Goal: Task Accomplishment & Management: Complete application form

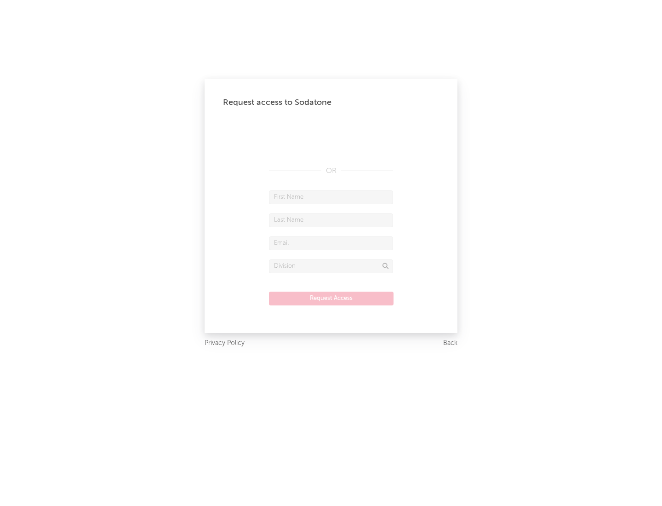
click at [331, 197] on input "text" at bounding box center [331, 197] width 124 height 14
type input "[PERSON_NAME]"
click at [331, 220] on input "text" at bounding box center [331, 220] width 124 height 14
type input "[PERSON_NAME]"
click at [331, 243] on input "text" at bounding box center [331, 243] width 124 height 14
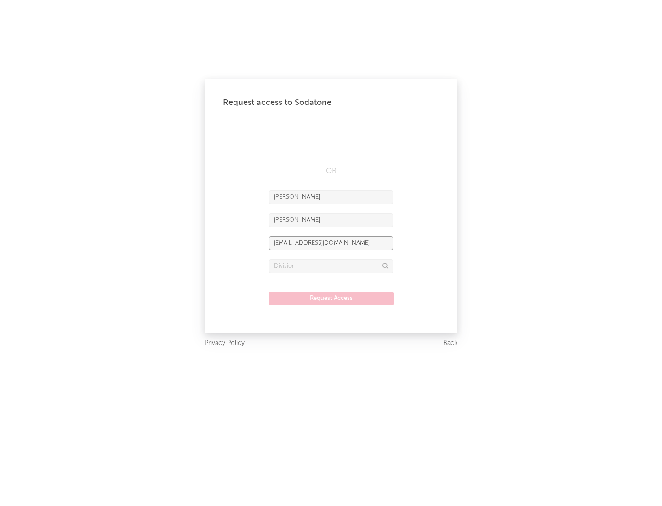
type input "[EMAIL_ADDRESS][DOMAIN_NAME]"
click at [331, 266] on input "text" at bounding box center [331, 266] width 124 height 14
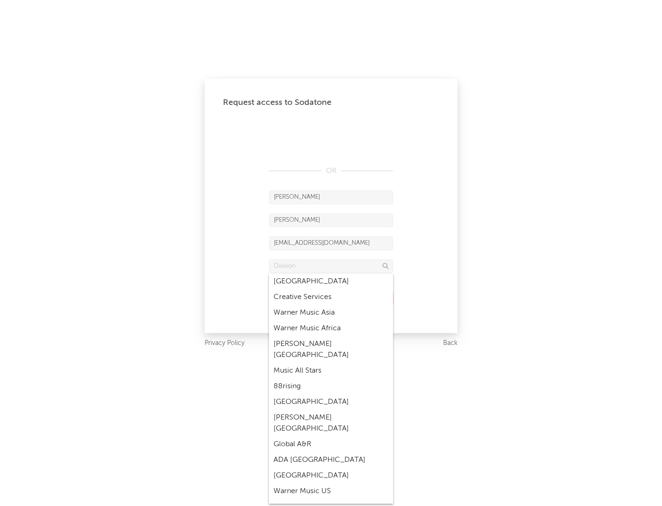
click at [328, 363] on div "Music All Stars" at bounding box center [331, 371] width 124 height 16
type input "Music All Stars"
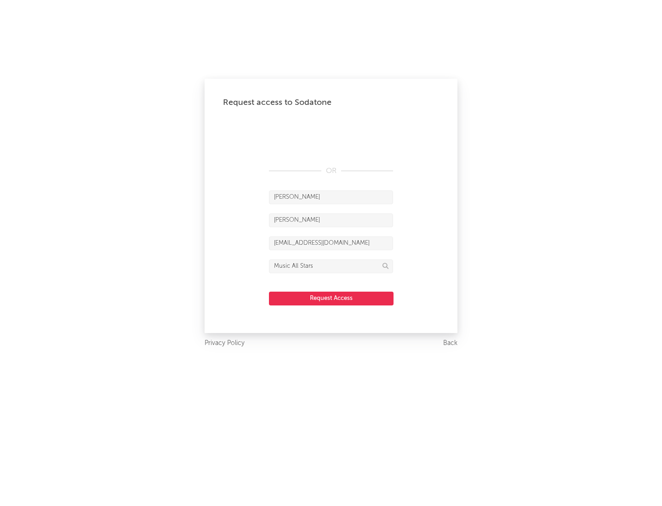
click at [331, 298] on button "Request Access" at bounding box center [331, 299] width 125 height 14
